Goal: Information Seeking & Learning: Find specific fact

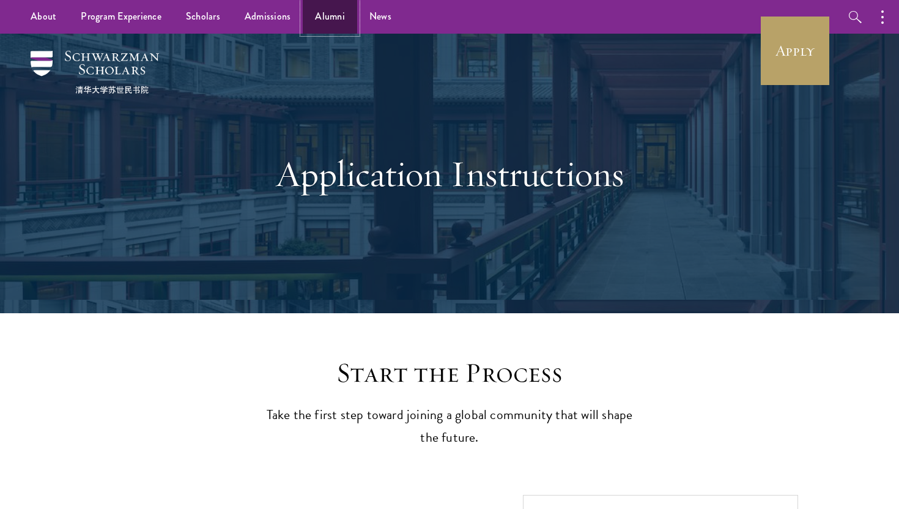
click at [319, 20] on link "Alumni" at bounding box center [330, 17] width 54 height 34
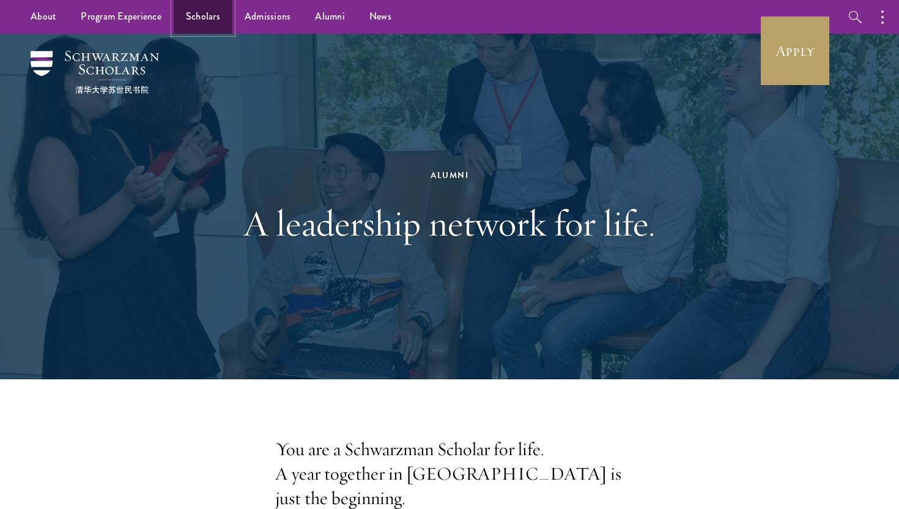
click at [197, 23] on link "Scholars" at bounding box center [203, 17] width 59 height 34
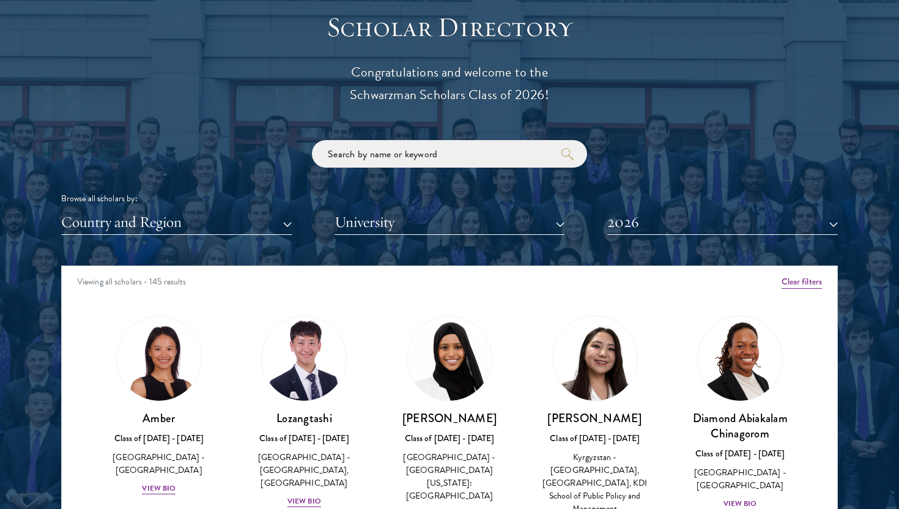
scroll to position [1373, 0]
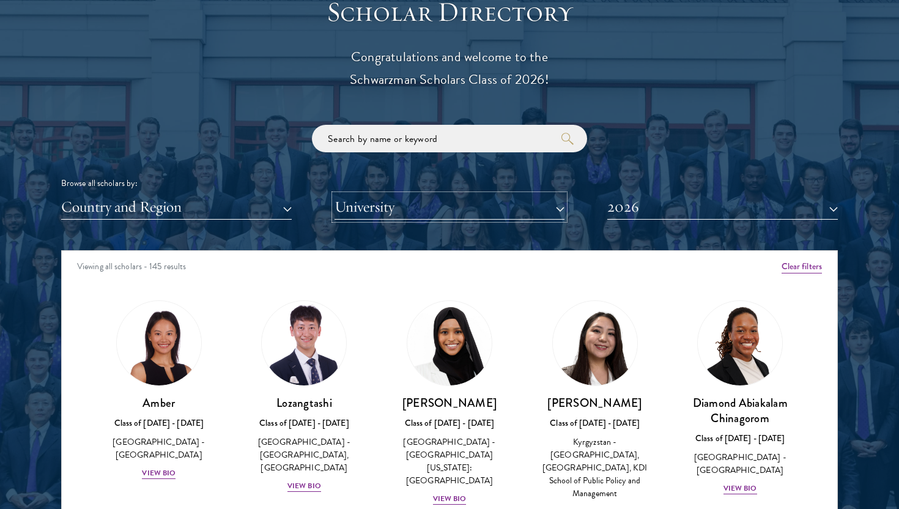
click at [428, 211] on button "University" at bounding box center [449, 206] width 231 height 25
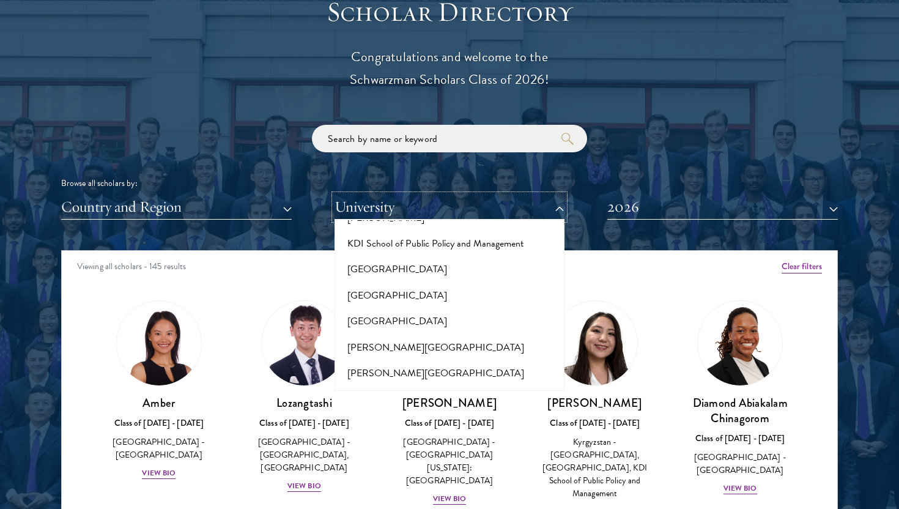
scroll to position [3905, 0]
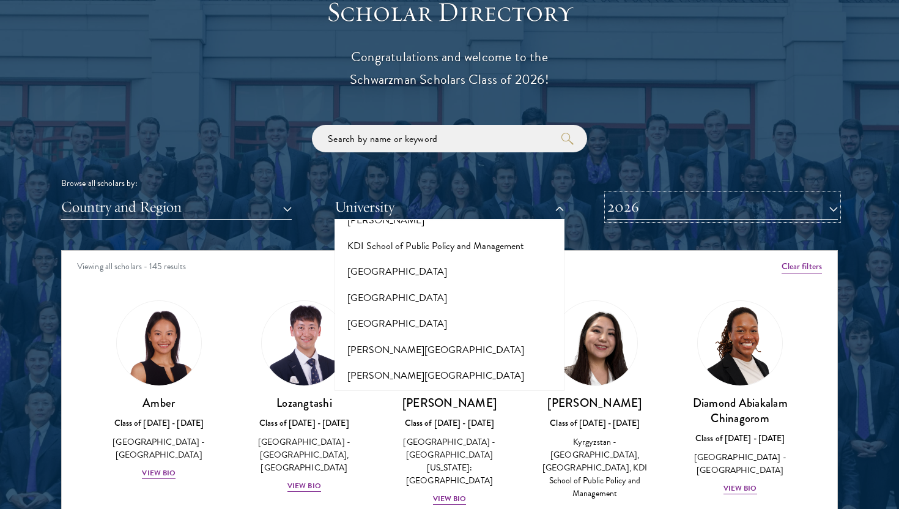
click at [622, 196] on button "2026" at bounding box center [722, 206] width 231 height 25
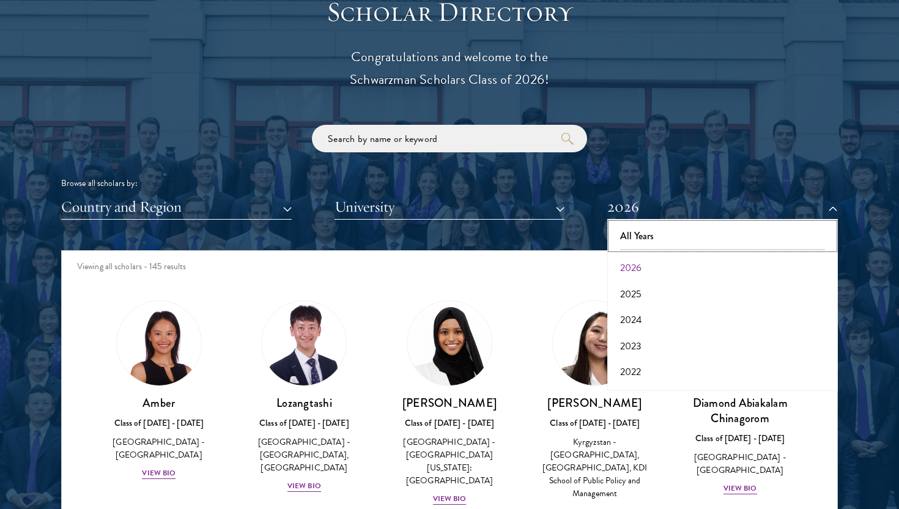
click at [640, 226] on button "All Years" at bounding box center [722, 236] width 223 height 26
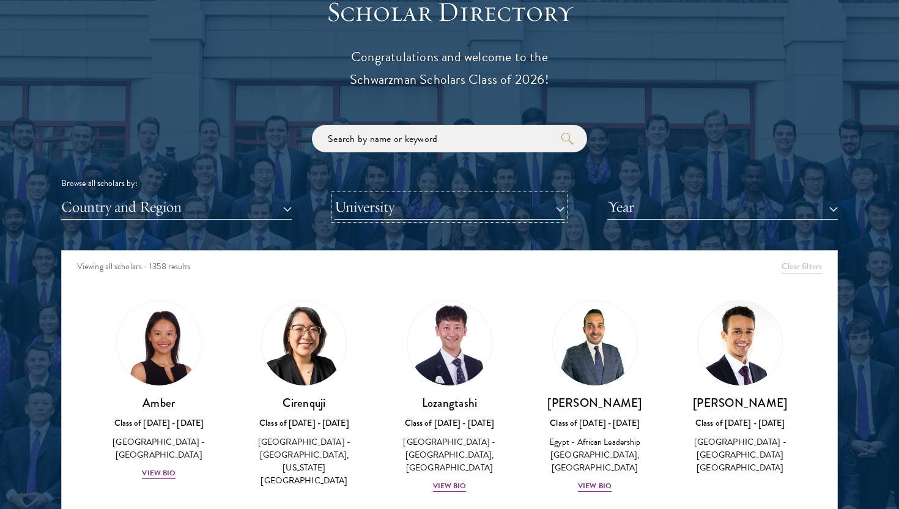
click at [449, 214] on button "University" at bounding box center [449, 206] width 231 height 25
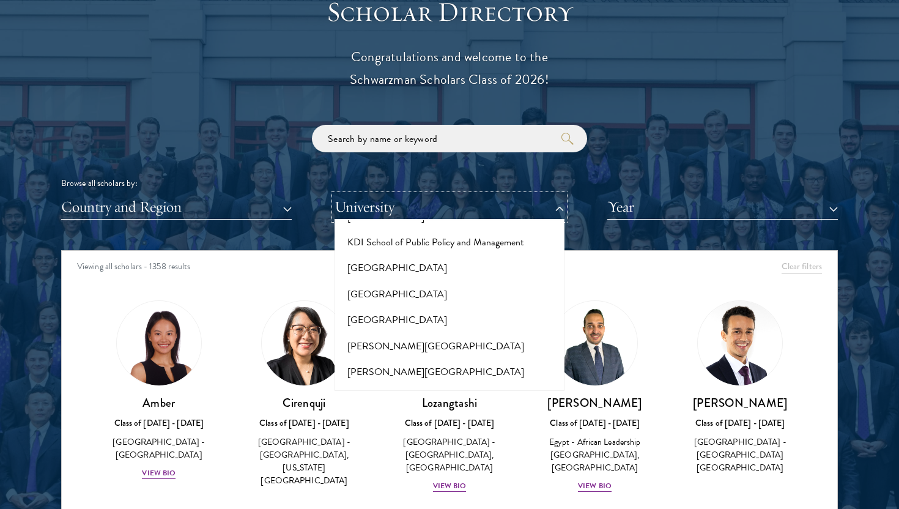
scroll to position [3914, 0]
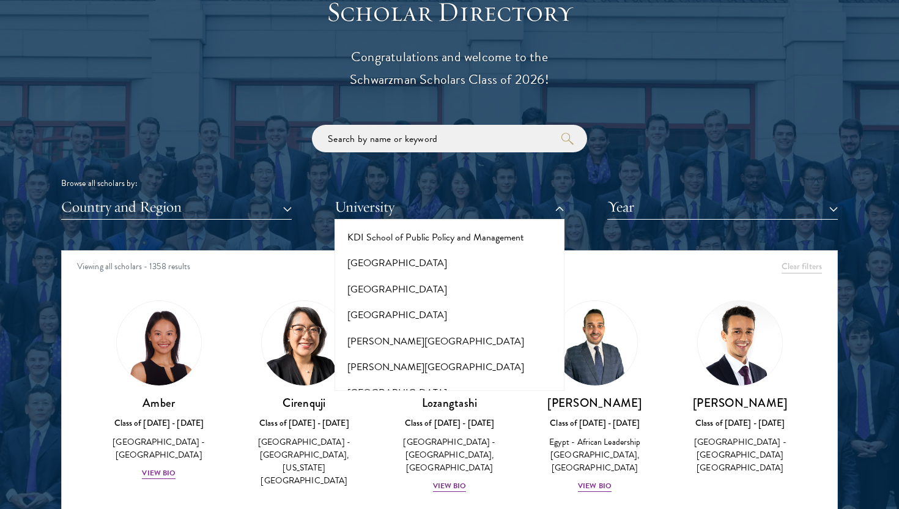
click at [408, 120] on div "Scholar Directory Congratulations and welcome to the Schwarzman Scholars Class …" at bounding box center [449, 306] width 777 height 622
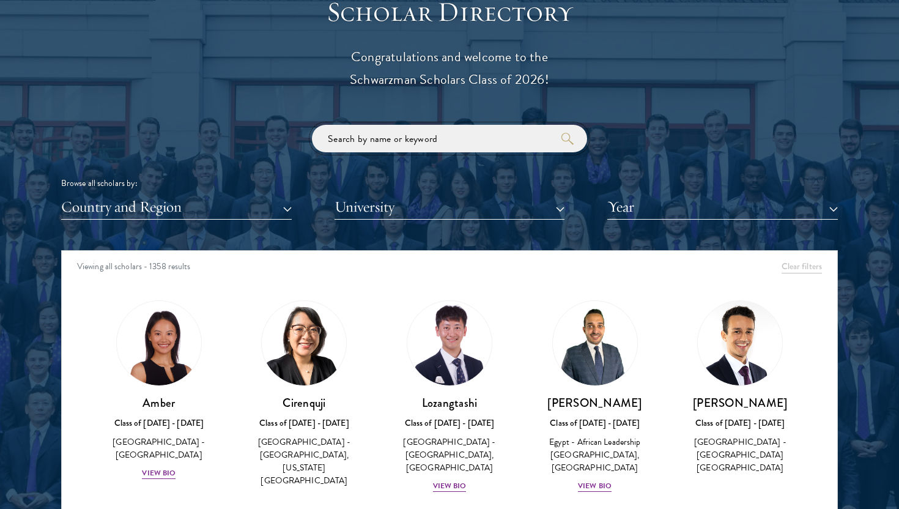
click at [410, 144] on input "search" at bounding box center [449, 139] width 275 height 28
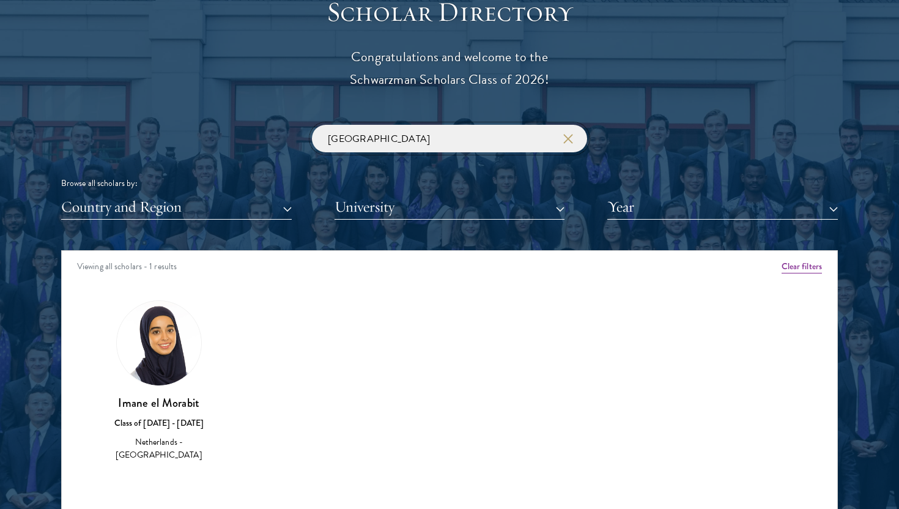
type input "[GEOGRAPHIC_DATA]"
click at [152, 365] on img at bounding box center [159, 343] width 84 height 84
click at [168, 364] on img at bounding box center [159, 343] width 84 height 84
click at [168, 420] on div "Class of [DATE] - [DATE]" at bounding box center [158, 422] width 121 height 13
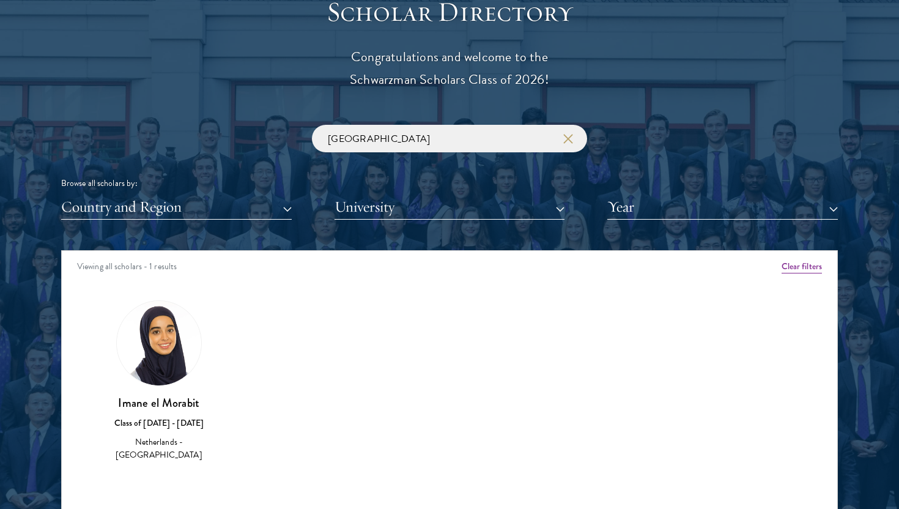
click at [168, 406] on h3 "Imane el Morabit" at bounding box center [158, 402] width 121 height 15
click at [156, 361] on img at bounding box center [159, 343] width 84 height 84
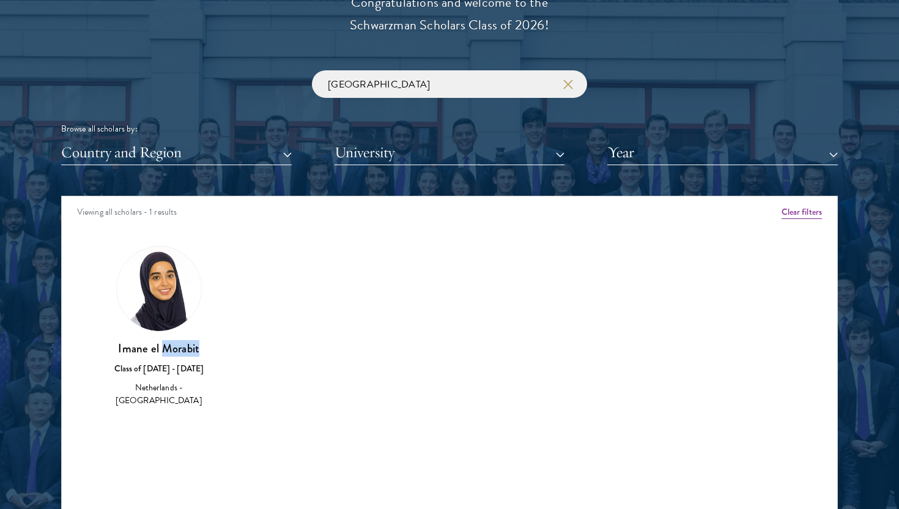
scroll to position [1479, 0]
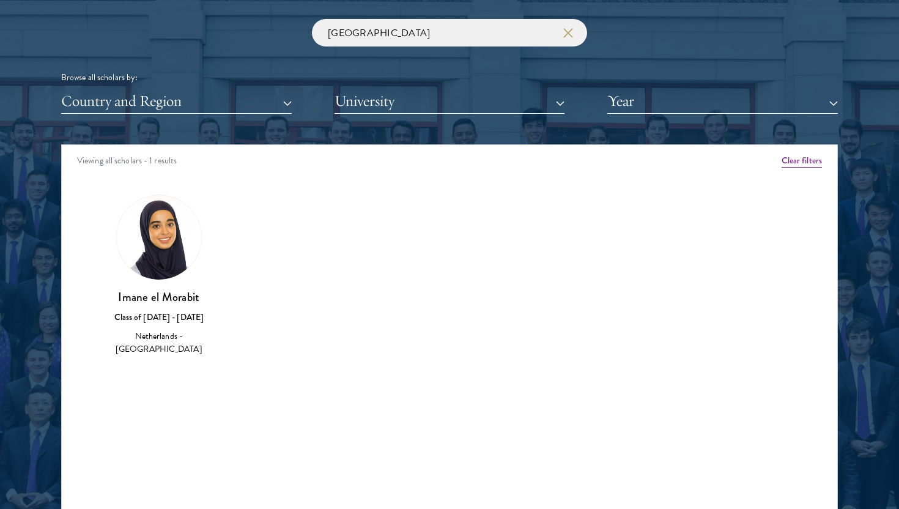
click at [256, 367] on div "Amber Class of [DATE] - [DATE] [GEOGRAPHIC_DATA] - [GEOGRAPHIC_DATA] View Bio C…" at bounding box center [449, 286] width 775 height 214
drag, startPoint x: 212, startPoint y: 298, endPoint x: 109, endPoint y: 295, distance: 102.8
click at [109, 295] on h3 "Imane el Morabit" at bounding box center [158, 296] width 121 height 15
copy h3 "Imane el Morabit"
click at [803, 166] on button "Clear filters" at bounding box center [801, 160] width 40 height 13
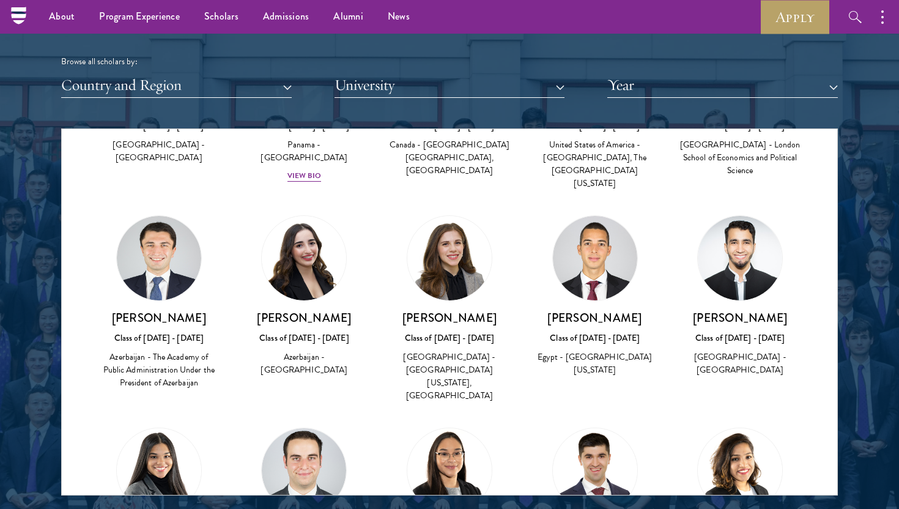
scroll to position [1752, 0]
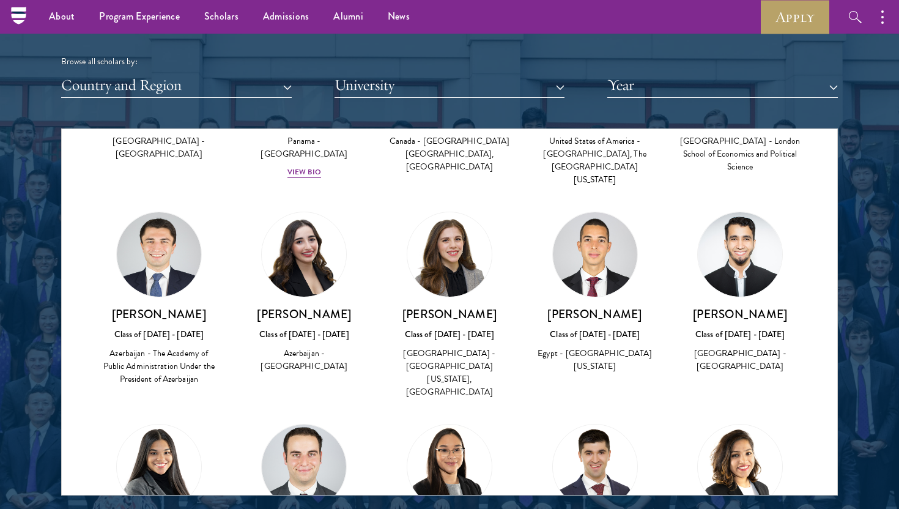
click at [301, 212] on img at bounding box center [304, 254] width 84 height 84
click at [308, 306] on h3 "[PERSON_NAME]" at bounding box center [304, 313] width 121 height 15
click at [307, 285] on div "[PERSON_NAME] Class of [DATE] - [DATE] [GEOGRAPHIC_DATA] - [GEOGRAPHIC_DATA]" at bounding box center [305, 292] width 146 height 186
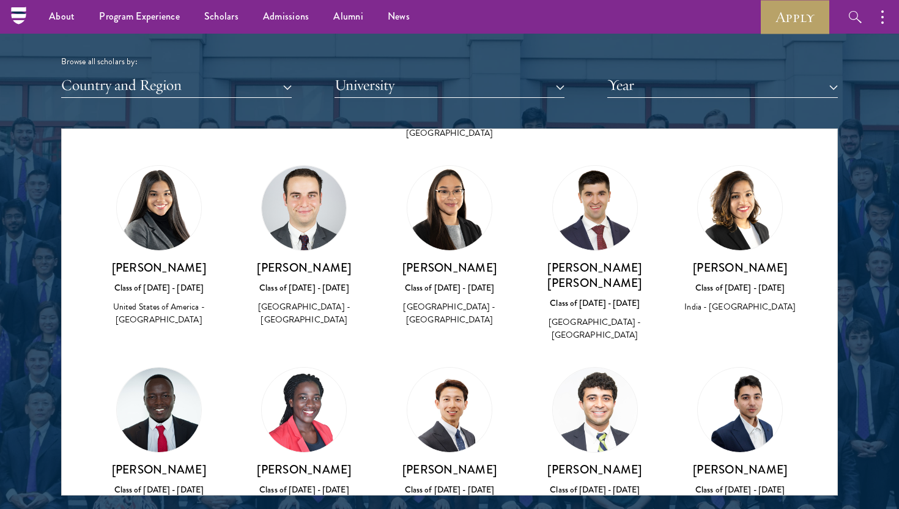
scroll to position [2026, 0]
